Goal: Task Accomplishment & Management: Use online tool/utility

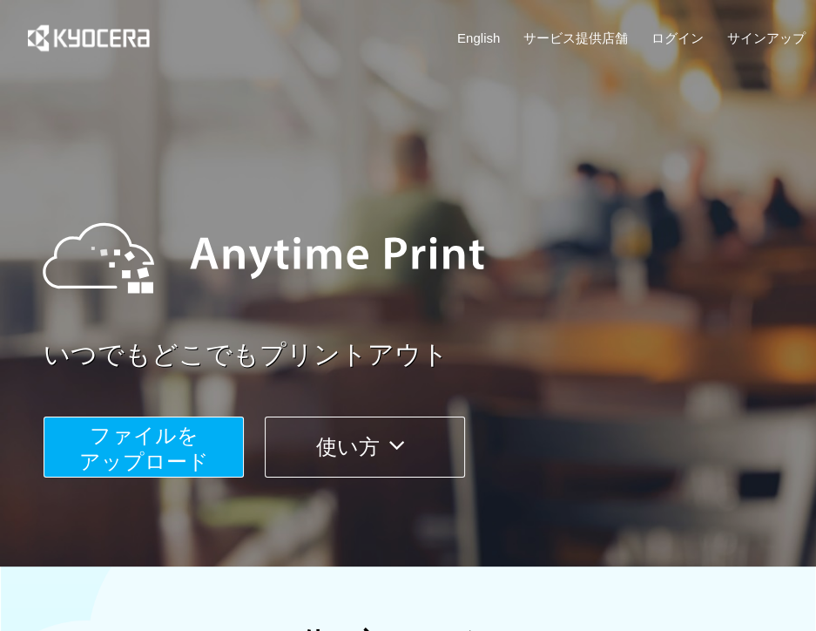
click at [176, 441] on span "ファイルを ​​アップロード" at bounding box center [144, 448] width 130 height 50
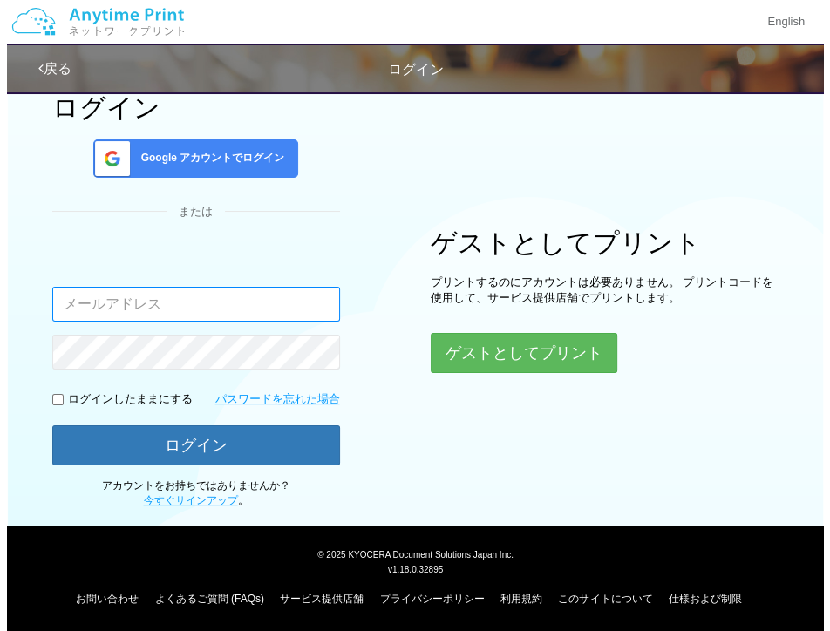
scroll to position [63, 0]
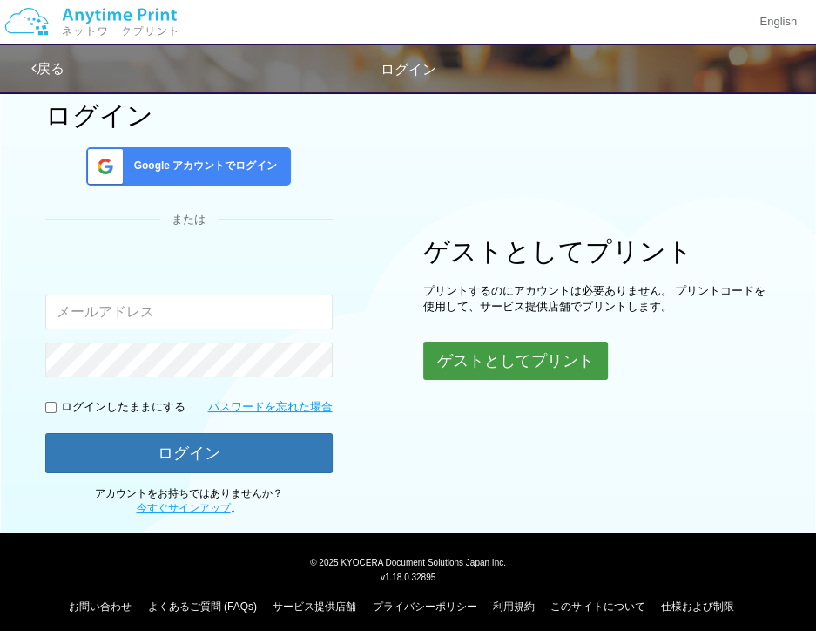
click at [476, 365] on button "ゲストとしてプリント" at bounding box center [515, 361] width 185 height 38
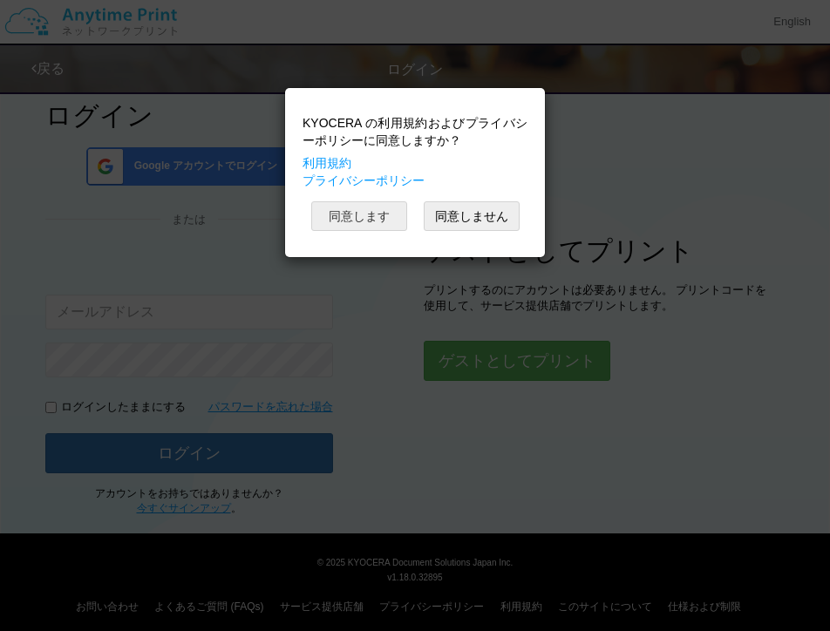
click at [338, 216] on button "同意します" at bounding box center [359, 216] width 96 height 30
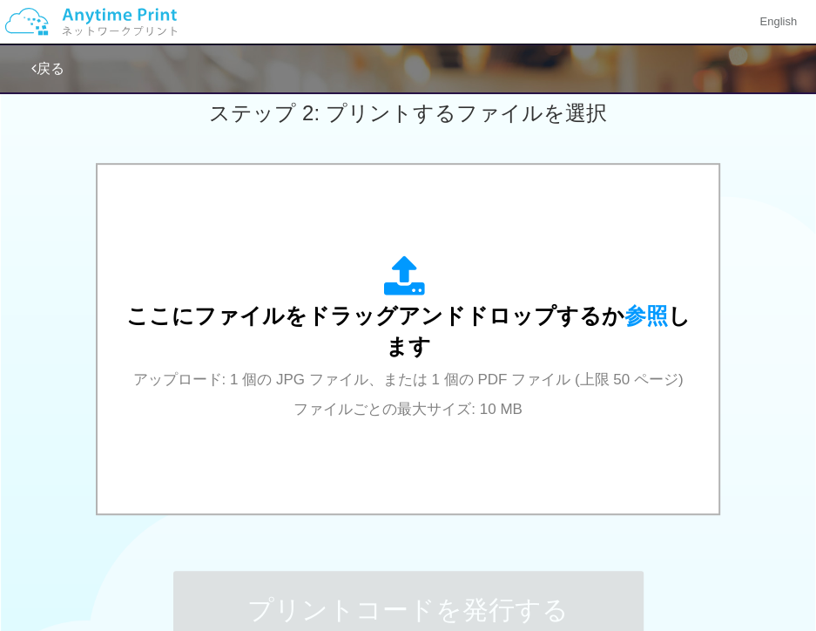
scroll to position [494, 0]
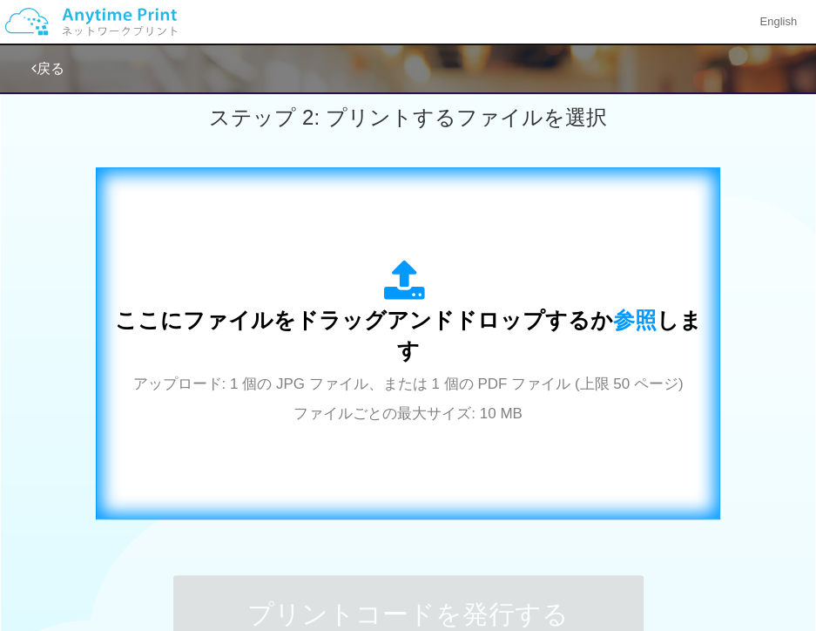
click at [411, 339] on span "ここにファイルをドラッグアンドドロップするか 参照 します" at bounding box center [408, 336] width 587 height 56
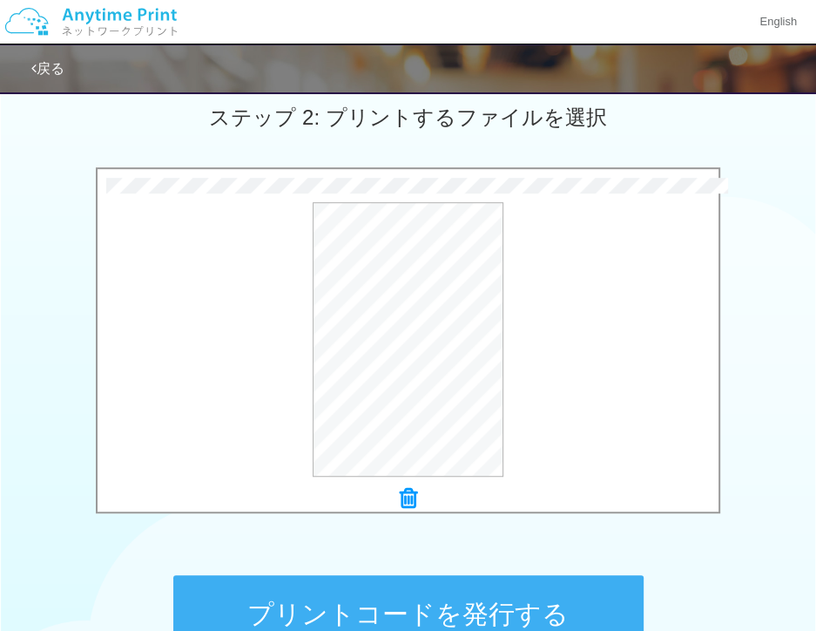
click at [498, 600] on button "プリントコードを発行する" at bounding box center [408, 614] width 471 height 78
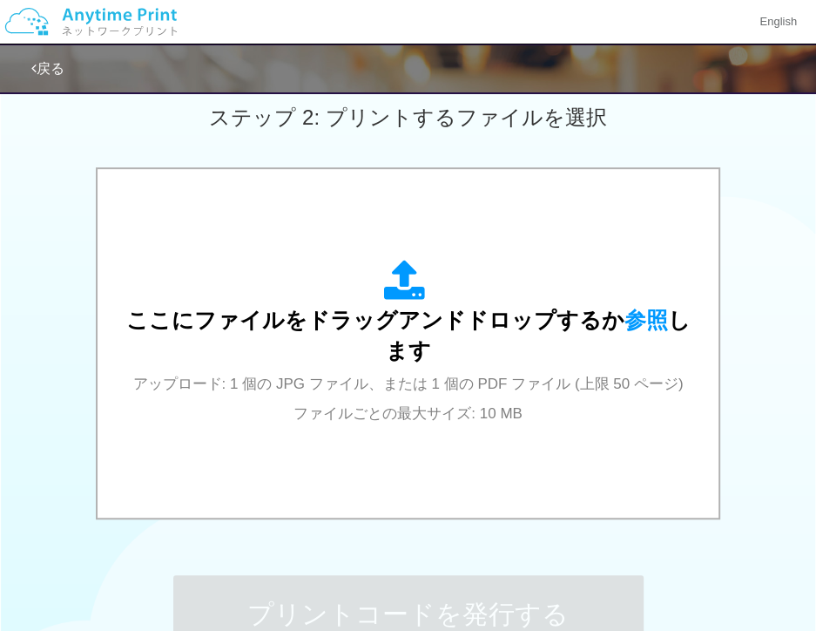
scroll to position [0, 0]
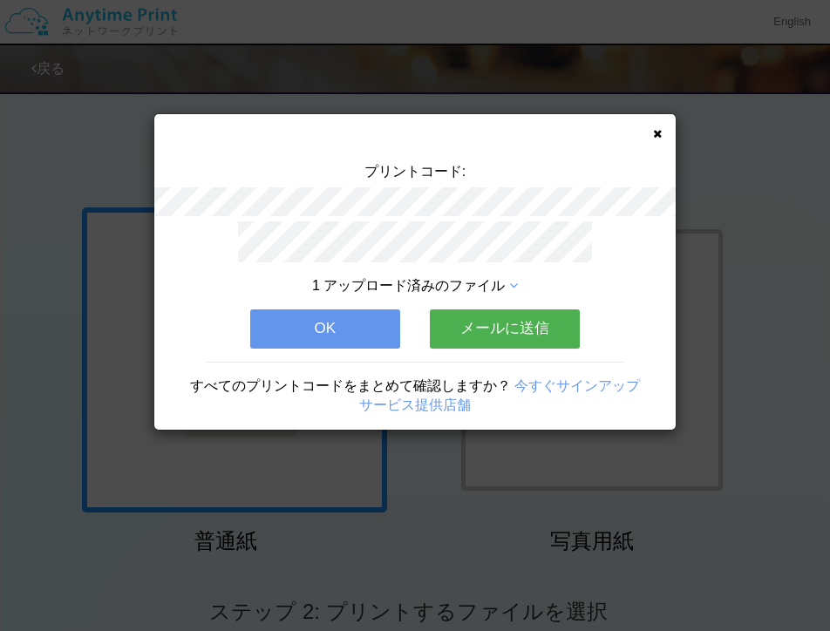
click at [512, 330] on button "メールに送信" at bounding box center [505, 328] width 150 height 38
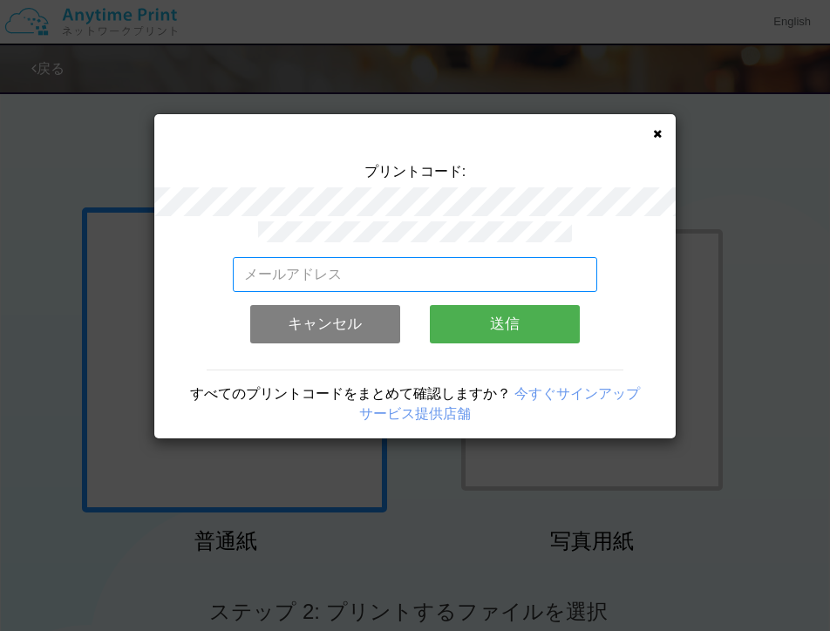
click at [303, 271] on input "email" at bounding box center [415, 274] width 365 height 35
type input "[EMAIL_ADDRESS][DOMAIN_NAME]"
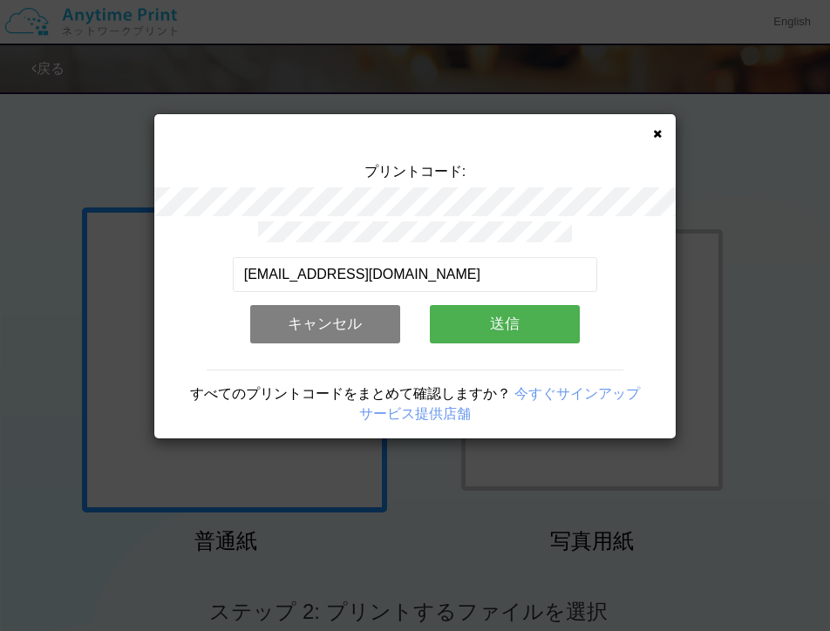
click at [494, 314] on button "送信" at bounding box center [505, 324] width 150 height 38
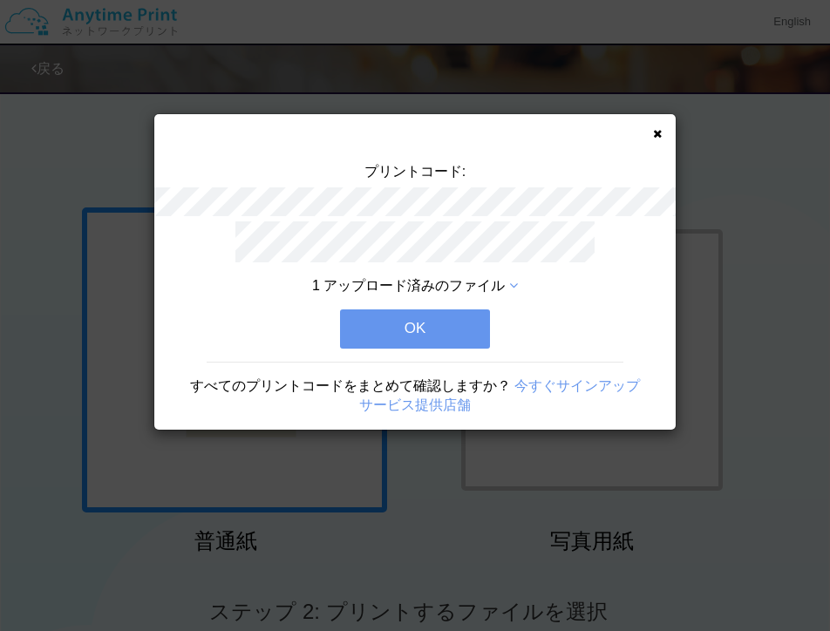
click at [434, 320] on button "OK" at bounding box center [415, 328] width 150 height 38
